Goal: Task Accomplishment & Management: Manage account settings

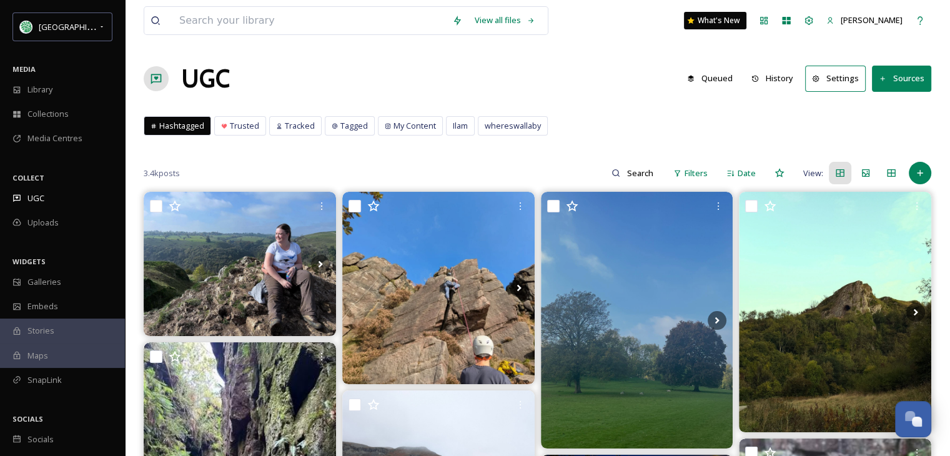
click at [590, 78] on div "UGC Queued History Settings Sources" at bounding box center [538, 78] width 788 height 37
click at [189, 124] on span "Hashtagged" at bounding box center [181, 126] width 45 height 12
click at [42, 197] on span "UGC" at bounding box center [35, 198] width 17 height 12
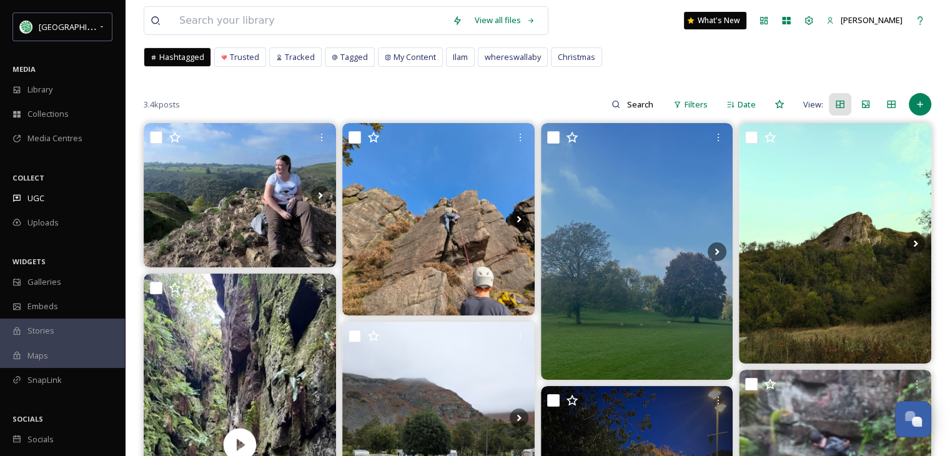
scroll to position [62, 0]
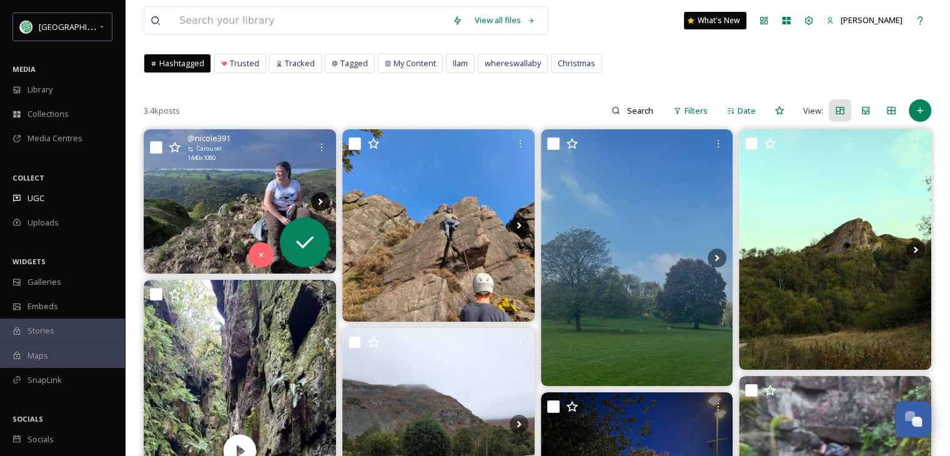
click at [317, 196] on icon at bounding box center [320, 201] width 19 height 19
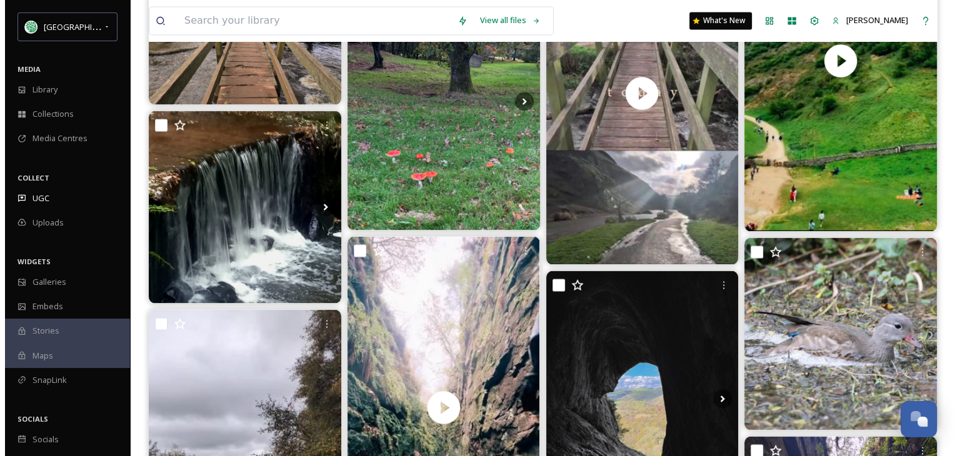
scroll to position [0, 0]
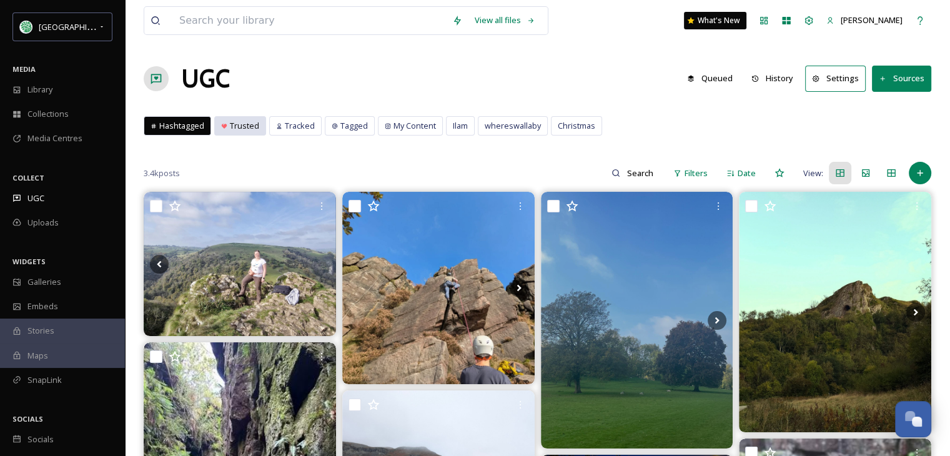
click at [239, 124] on span "Trusted" at bounding box center [244, 126] width 29 height 12
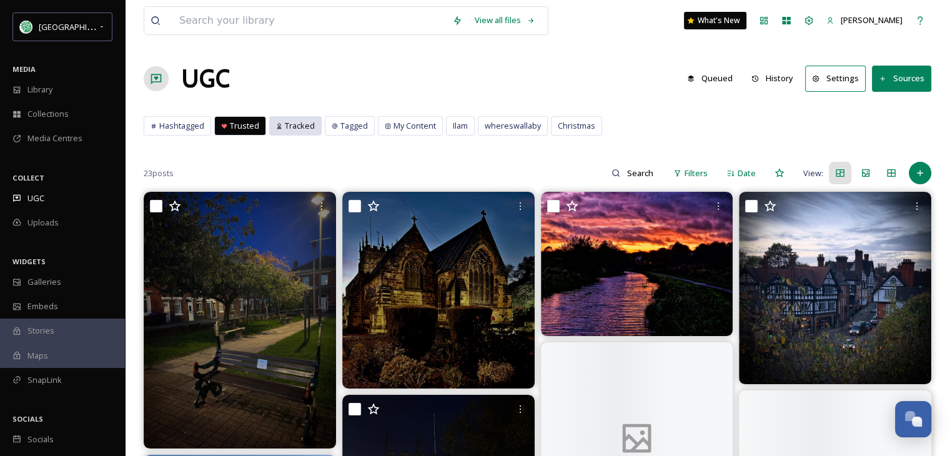
click at [299, 124] on span "Tracked" at bounding box center [300, 126] width 30 height 12
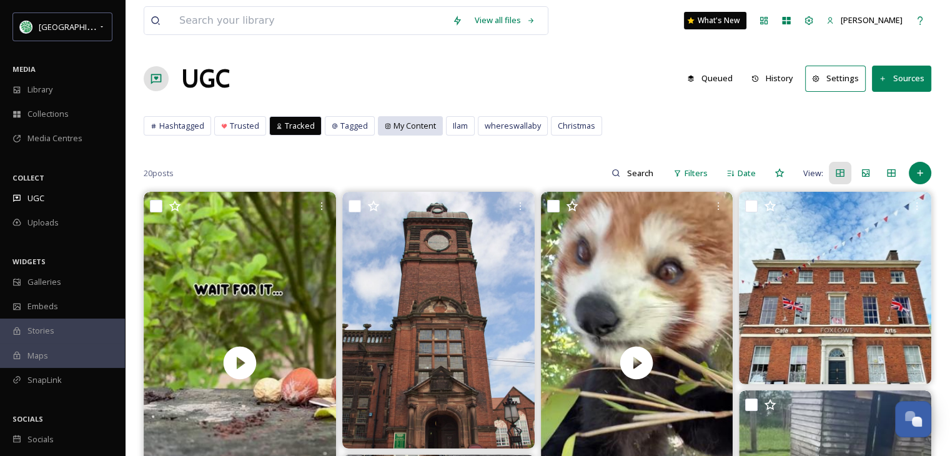
click at [388, 124] on div "My Content" at bounding box center [411, 126] width 64 height 18
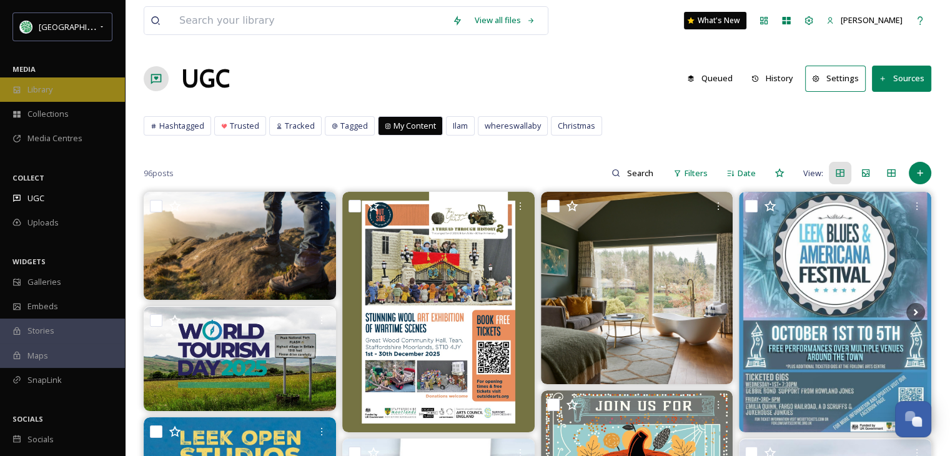
click at [45, 92] on span "Library" at bounding box center [39, 90] width 25 height 12
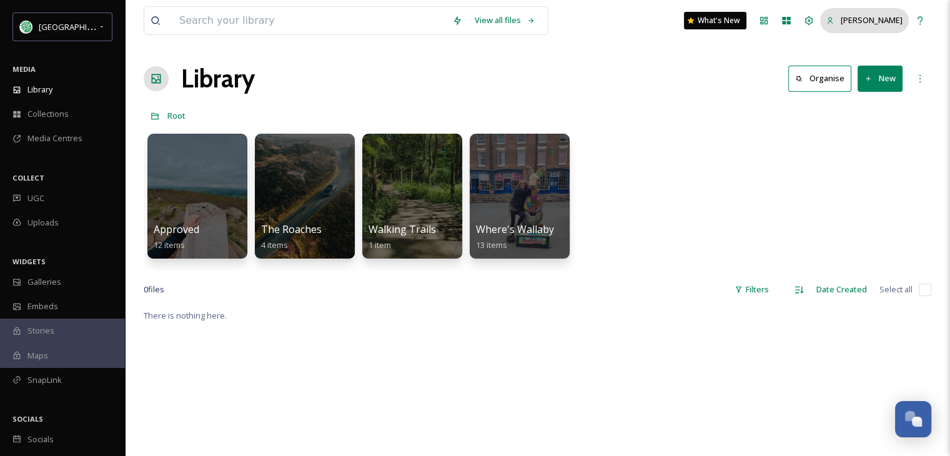
click at [896, 18] on span "[PERSON_NAME]" at bounding box center [872, 19] width 62 height 11
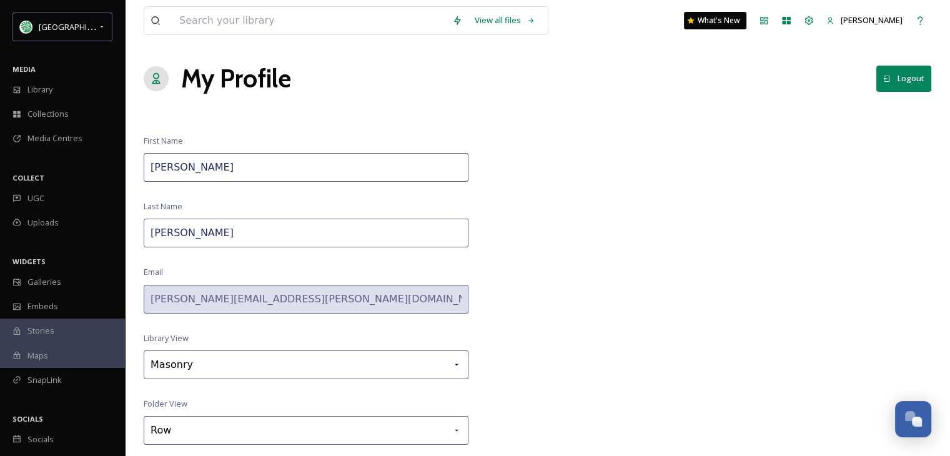
click at [908, 79] on button "Logout" at bounding box center [904, 79] width 55 height 26
